Goal: Information Seeking & Learning: Check status

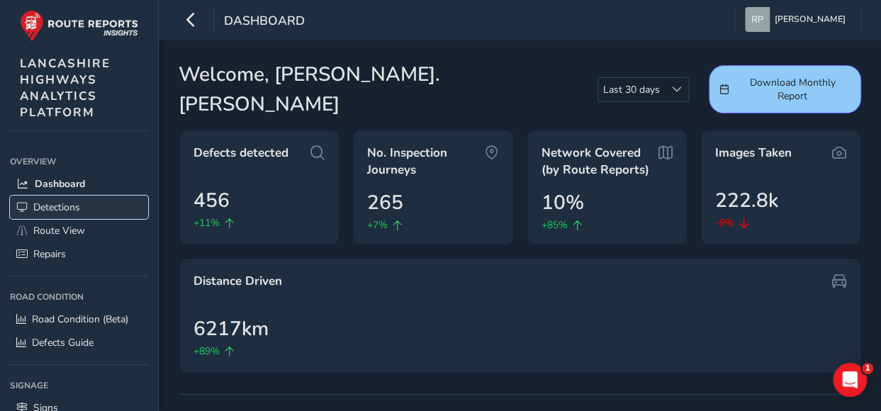
click at [54, 203] on span "Detections" at bounding box center [56, 207] width 47 height 13
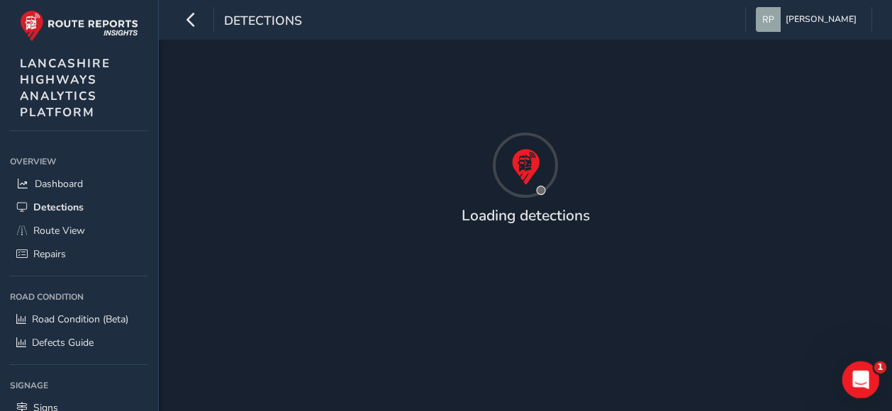
click at [864, 374] on icon "Open Intercom Messenger" at bounding box center [858, 377] width 23 height 23
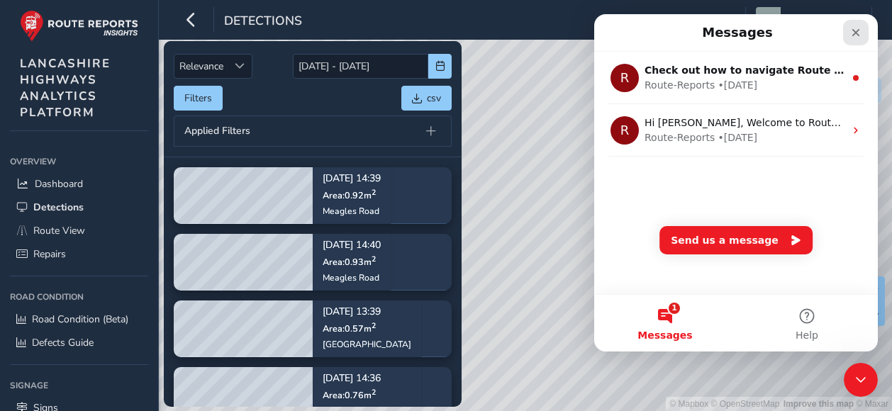
click at [859, 33] on icon "Close" at bounding box center [855, 32] width 11 height 11
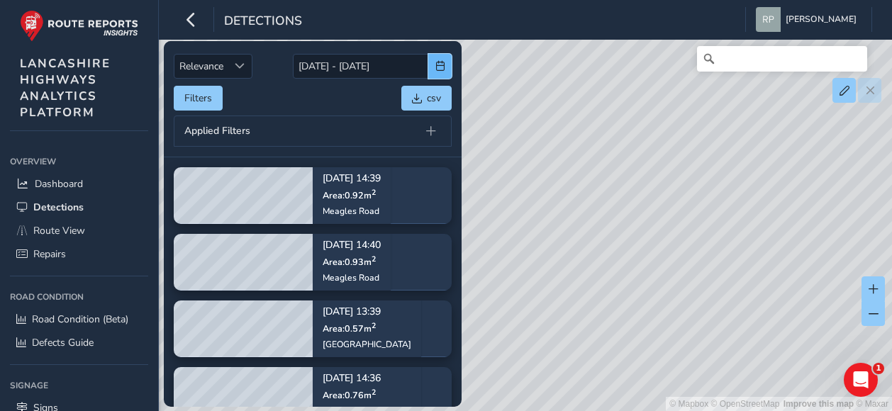
click at [445, 67] on button "button" at bounding box center [439, 66] width 23 height 25
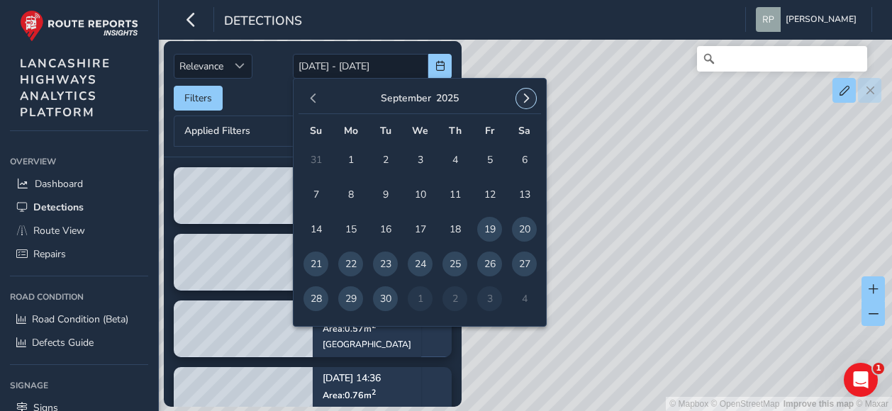
click at [527, 99] on span "button" at bounding box center [526, 99] width 10 height 10
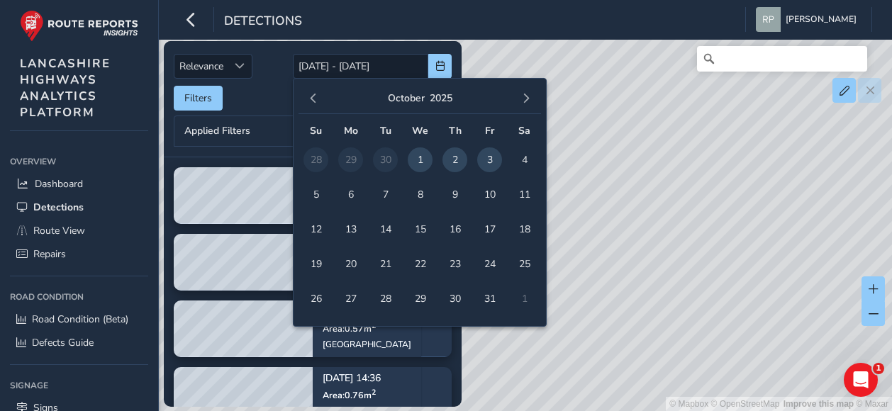
drag, startPoint x: 420, startPoint y: 158, endPoint x: 461, endPoint y: 164, distance: 40.8
click at [422, 157] on span "1" at bounding box center [420, 159] width 25 height 25
type input "[DATE]"
click at [488, 164] on span "3" at bounding box center [489, 159] width 25 height 25
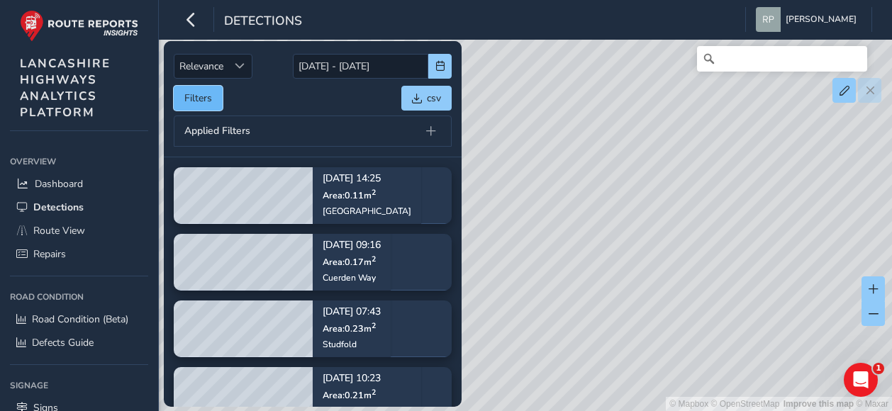
click at [207, 97] on button "Filters" at bounding box center [198, 98] width 49 height 25
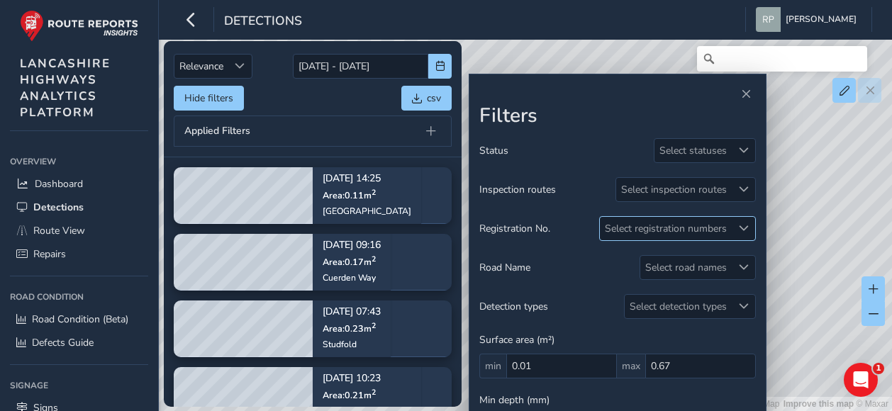
click at [745, 225] on span at bounding box center [744, 228] width 10 height 10
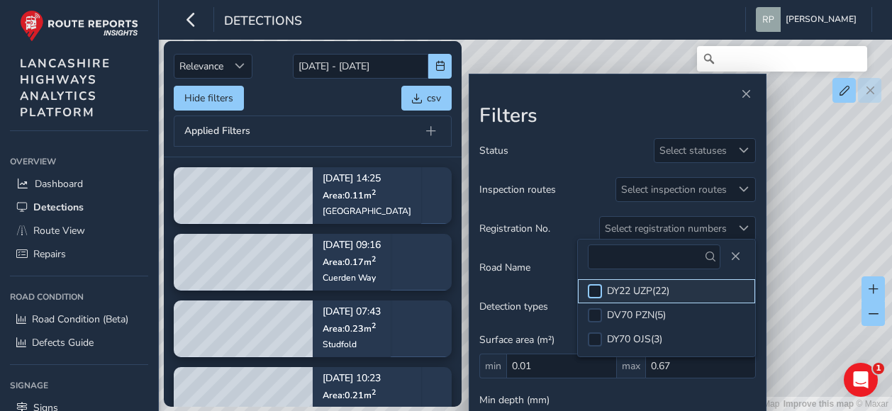
click at [592, 290] on div at bounding box center [595, 291] width 14 height 14
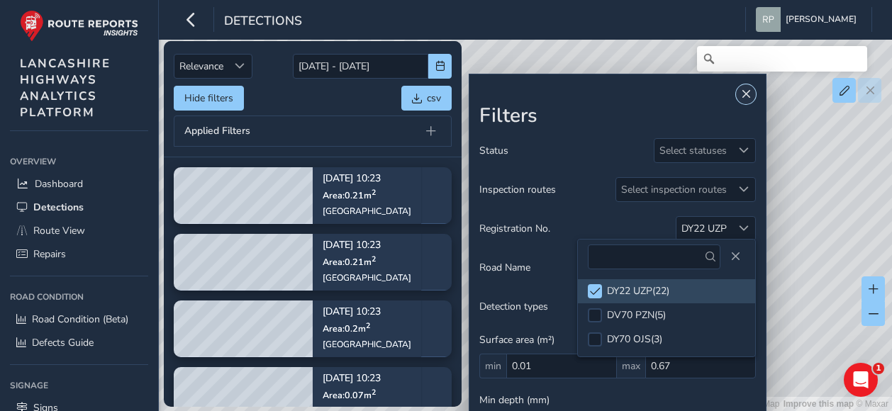
click at [749, 93] on span "Close" at bounding box center [746, 94] width 10 height 10
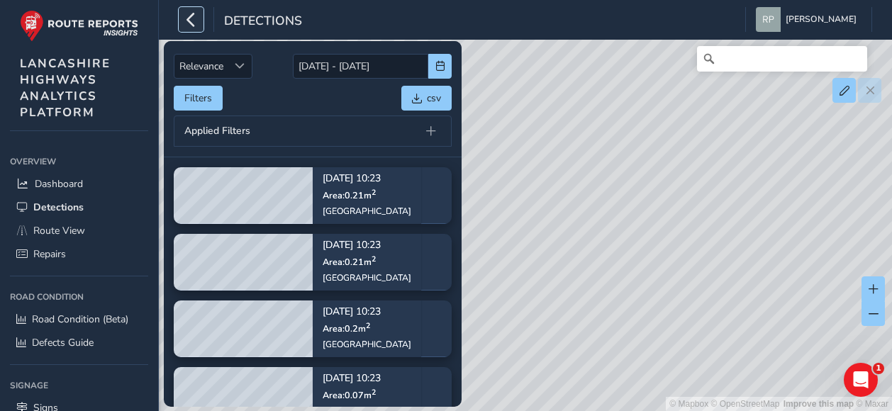
click at [189, 21] on icon "button" at bounding box center [191, 19] width 15 height 25
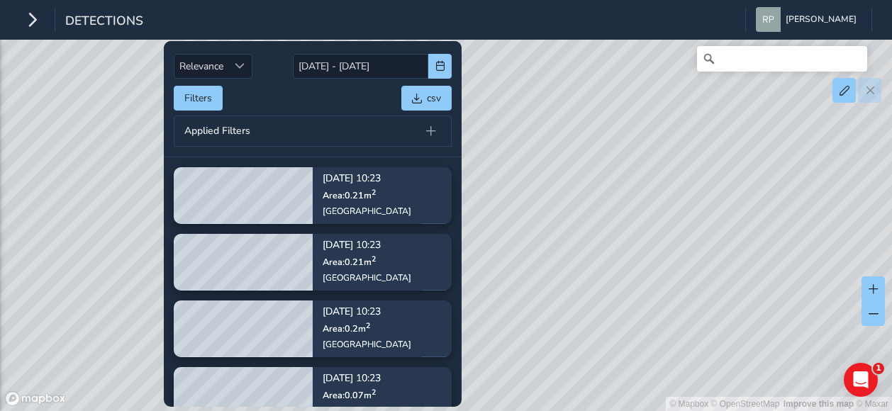
click at [45, 21] on div "Detections" at bounding box center [81, 19] width 123 height 25
click at [29, 16] on icon "button" at bounding box center [32, 19] width 15 height 25
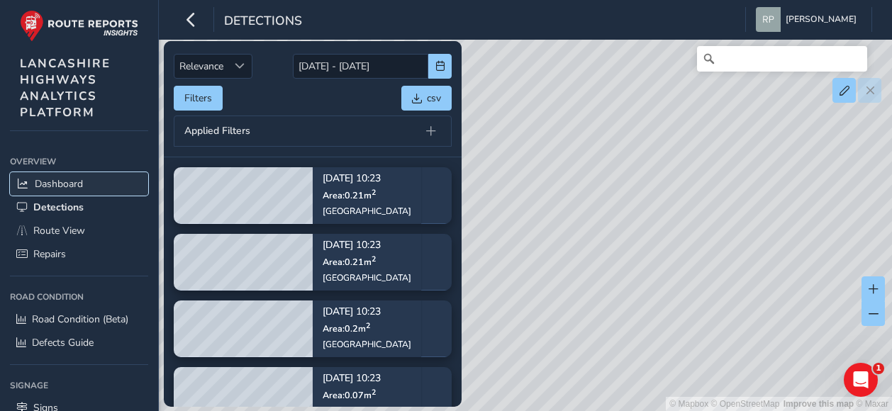
click at [59, 181] on span "Dashboard" at bounding box center [59, 183] width 48 height 13
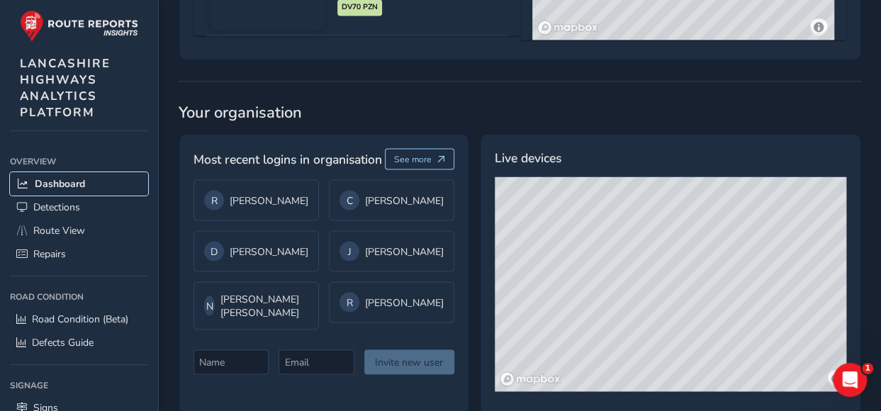
scroll to position [151, 0]
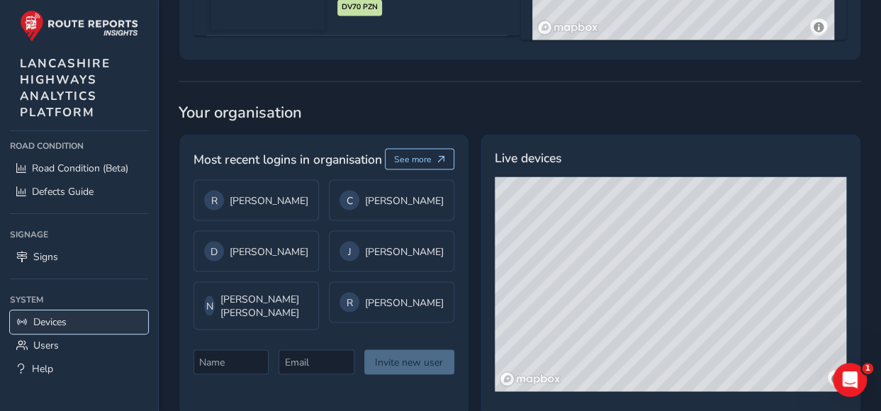
click at [49, 315] on span "Devices" at bounding box center [49, 321] width 33 height 13
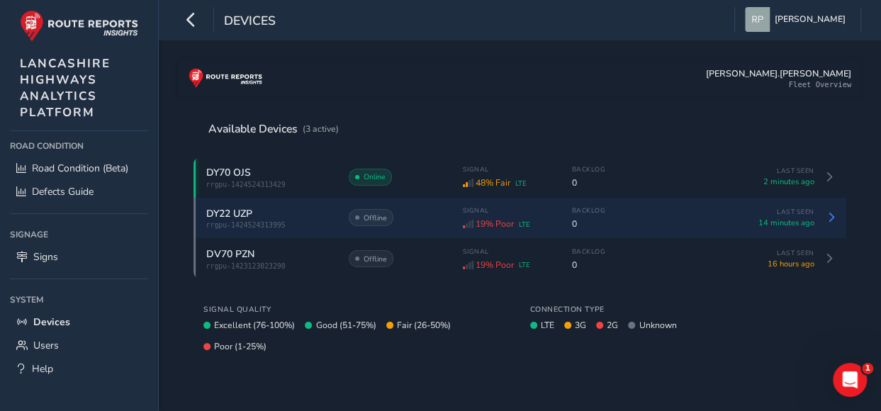
click at [831, 216] on icon at bounding box center [832, 218] width 10 height 10
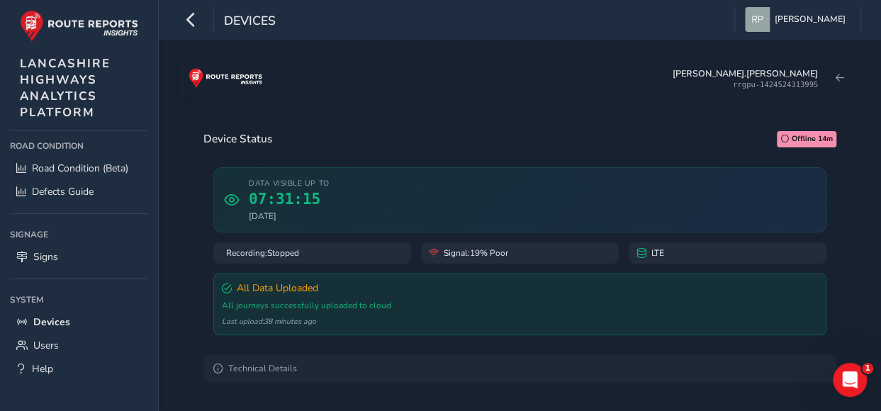
scroll to position [213, 0]
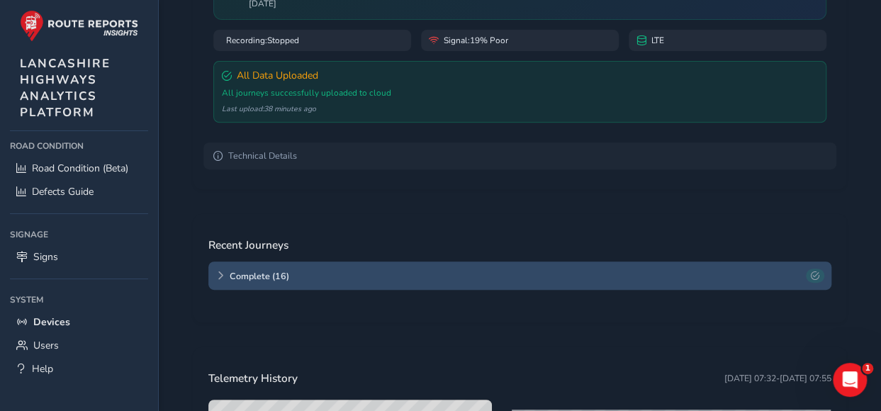
click at [223, 274] on icon at bounding box center [220, 276] width 9 height 9
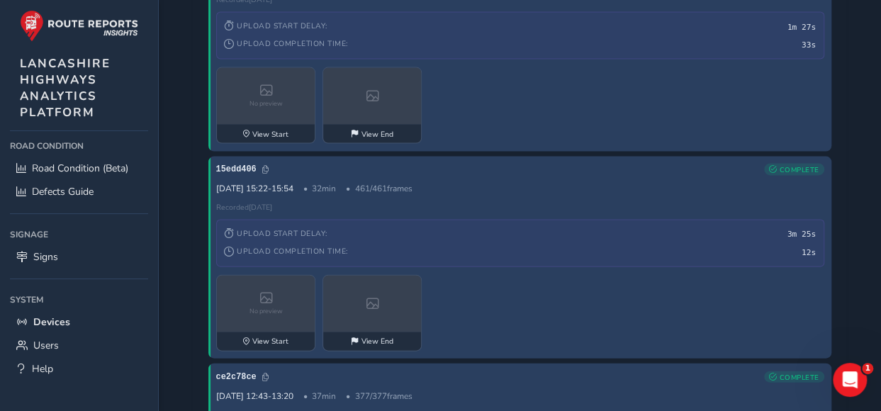
scroll to position [1418, 0]
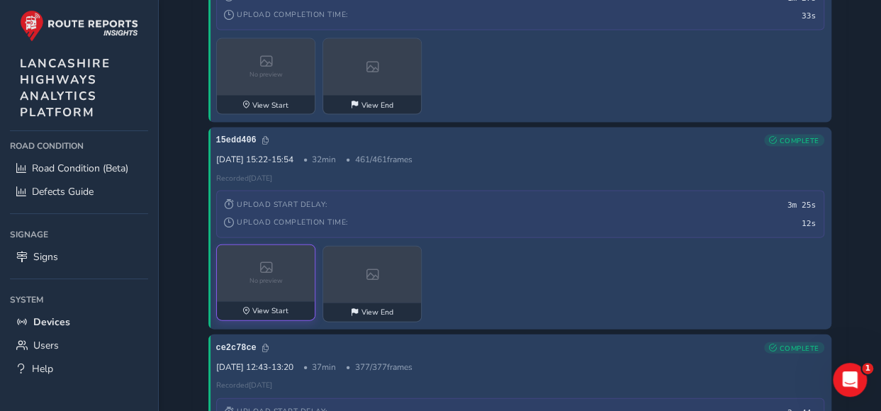
click at [264, 275] on div "No preview" at bounding box center [266, 273] width 99 height 57
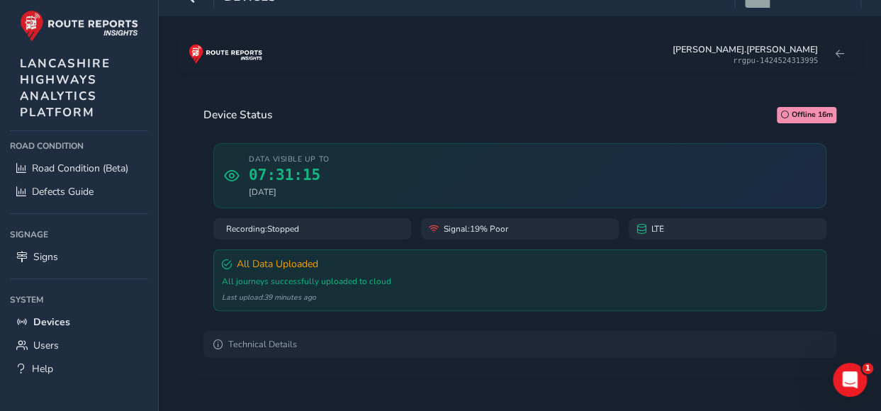
scroll to position [0, 0]
